Goal: Navigation & Orientation: Find specific page/section

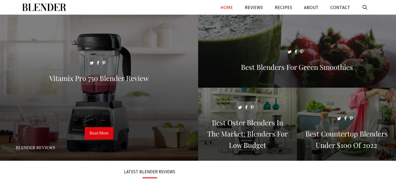
click at [229, 8] on link "HOME" at bounding box center [226, 7] width 24 height 15
click at [255, 8] on link "REVIEWS" at bounding box center [254, 7] width 30 height 15
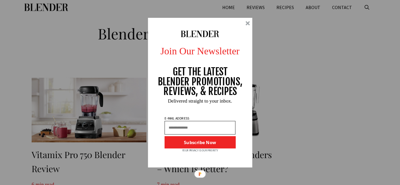
click at [248, 23] on div at bounding box center [247, 23] width 4 height 4
